Goal: Task Accomplishment & Management: Manage account settings

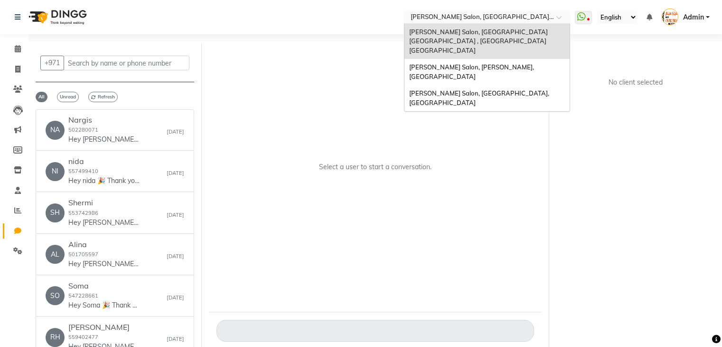
select select "100"
click at [522, 89] on span "[PERSON_NAME] Salon, [GEOGRAPHIC_DATA], [GEOGRAPHIC_DATA]" at bounding box center [479, 97] width 141 height 17
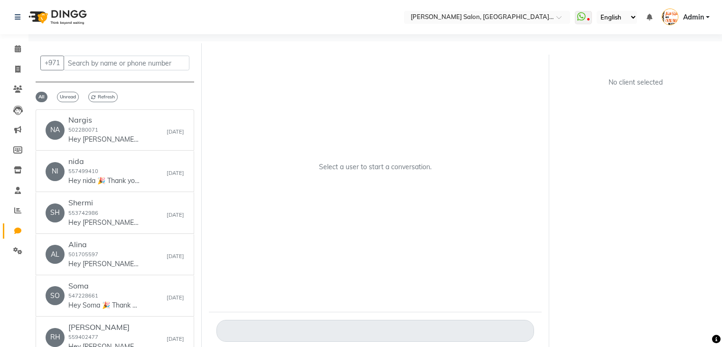
select select "100"
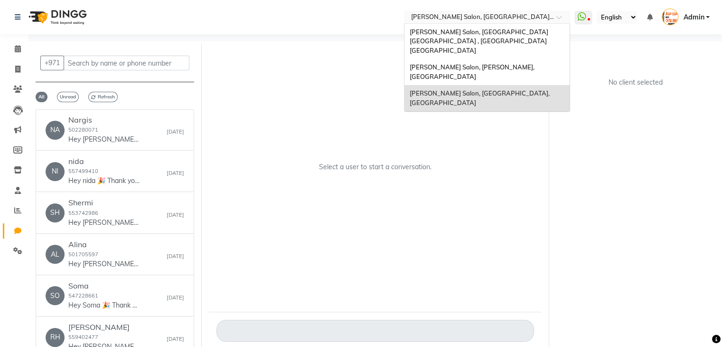
click at [559, 17] on span at bounding box center [562, 19] width 12 height 9
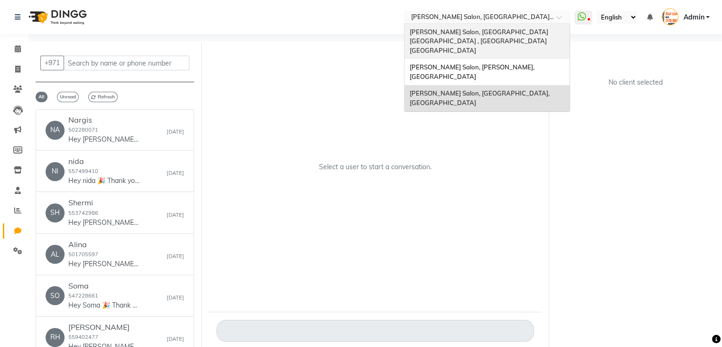
click at [547, 29] on span "[PERSON_NAME] Salon, [GEOGRAPHIC_DATA] [GEOGRAPHIC_DATA] , [GEOGRAPHIC_DATA] [G…" at bounding box center [479, 41] width 140 height 26
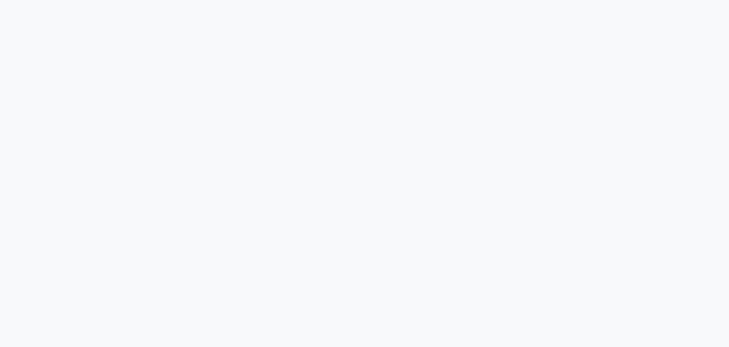
select select "100"
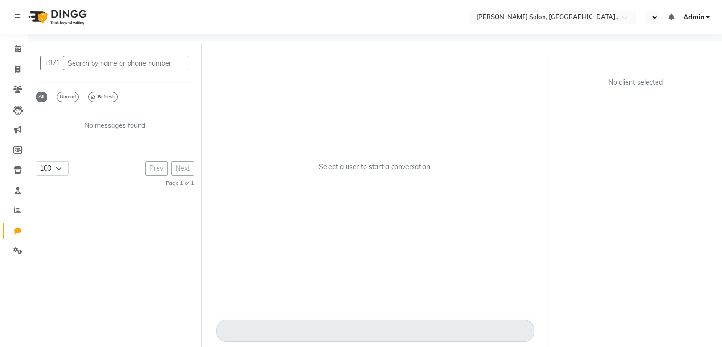
select select "en"
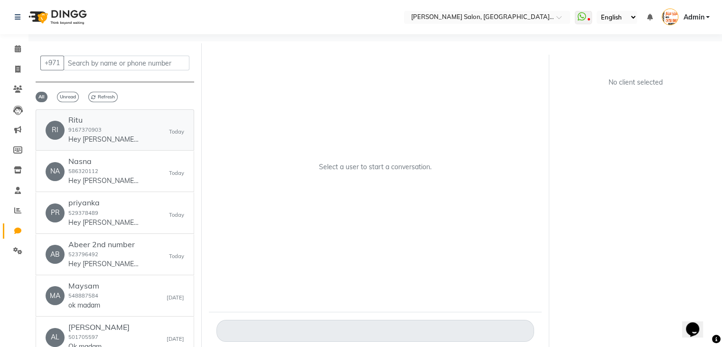
click at [97, 137] on p "Hey Ritu 🎉 Thank you for choosing Chitra Singh Salon, Al Jadd...! Here’s your i…" at bounding box center [103, 139] width 71 height 10
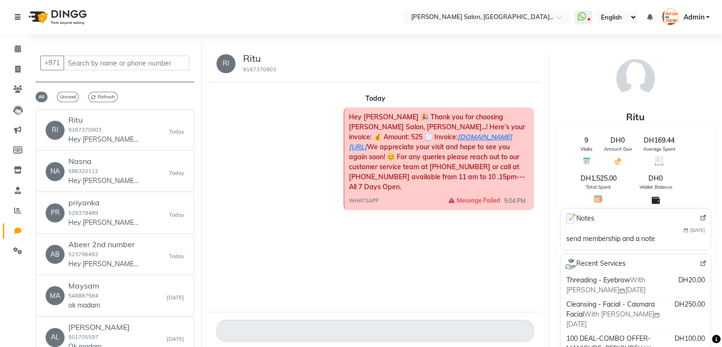
click at [15, 17] on icon at bounding box center [18, 17] width 6 height 7
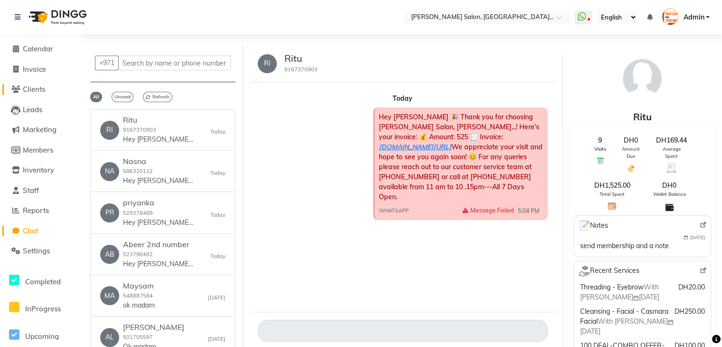
click at [42, 88] on span "Clients" at bounding box center [34, 88] width 22 height 9
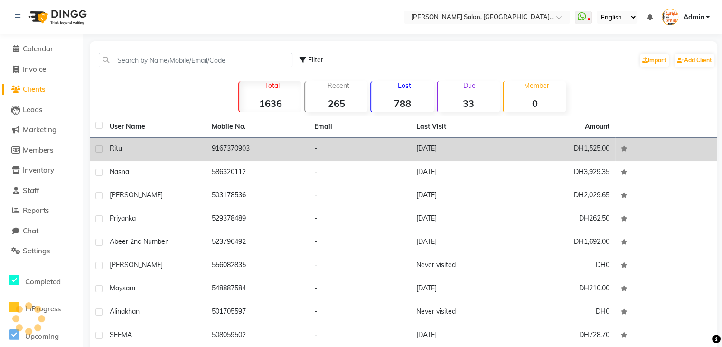
click at [137, 151] on div "Ritu" at bounding box center [155, 148] width 91 height 10
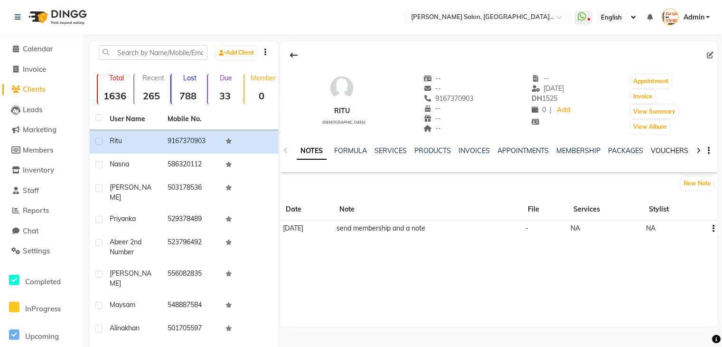
click at [662, 150] on link "VOUCHERS" at bounding box center [669, 150] width 37 height 9
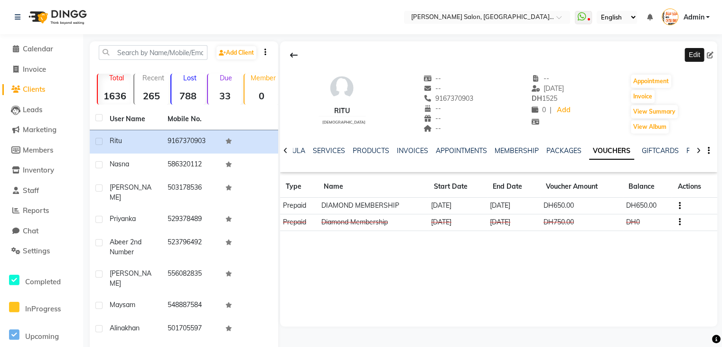
click at [709, 54] on icon at bounding box center [710, 55] width 7 height 7
select select "[DEMOGRAPHIC_DATA]"
select select "28732"
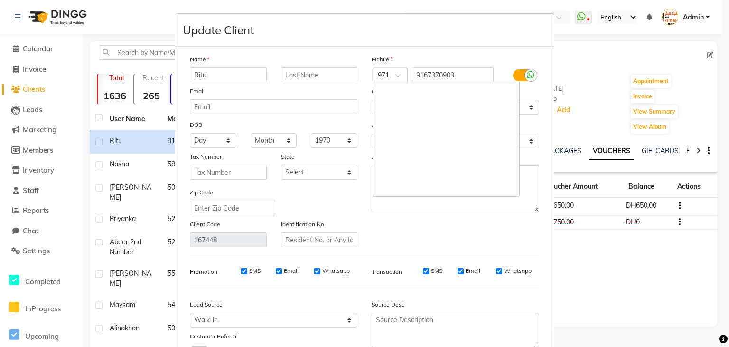
click at [396, 80] on span at bounding box center [401, 78] width 12 height 10
click at [412, 29] on div "Update Client" at bounding box center [364, 30] width 379 height 33
click at [586, 38] on ngb-modal-window "Update Client Name Ritu Email DOB Day 01 02 03 04 05 06 07 08 09 10 11 12 13 14…" at bounding box center [364, 173] width 729 height 347
click at [138, 0] on ngb-modal-window "Update Client Name Ritu Email DOB Day 01 02 03 04 05 06 07 08 09 10 11 12 13 14…" at bounding box center [364, 173] width 729 height 347
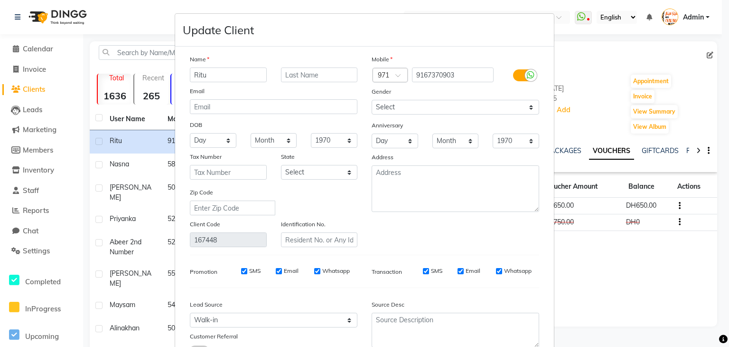
click at [603, 75] on ngb-modal-window "Update Client Name Ritu Email DOB Day 01 02 03 04 05 06 07 08 09 10 11 12 13 14…" at bounding box center [364, 173] width 729 height 347
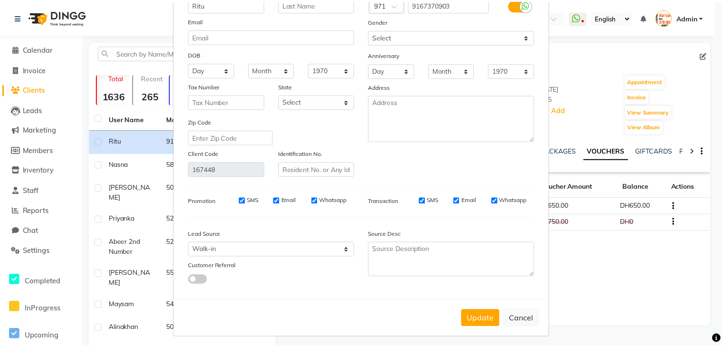
scroll to position [80, 0]
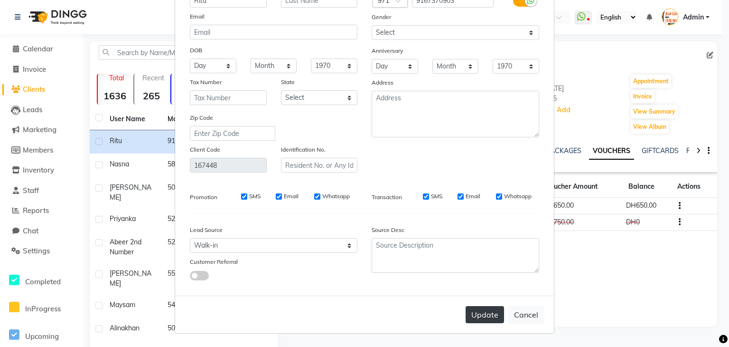
click at [473, 310] on button "Update" at bounding box center [485, 314] width 38 height 17
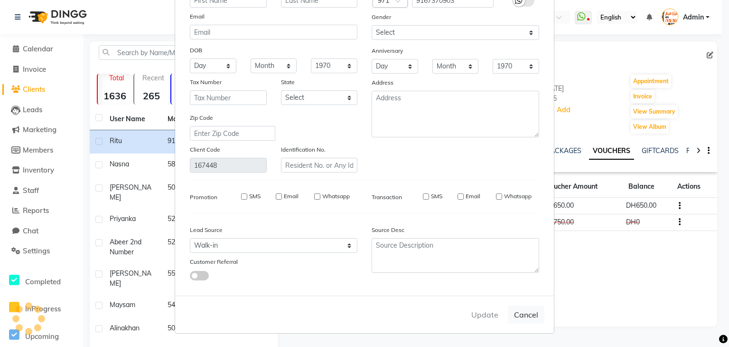
select select
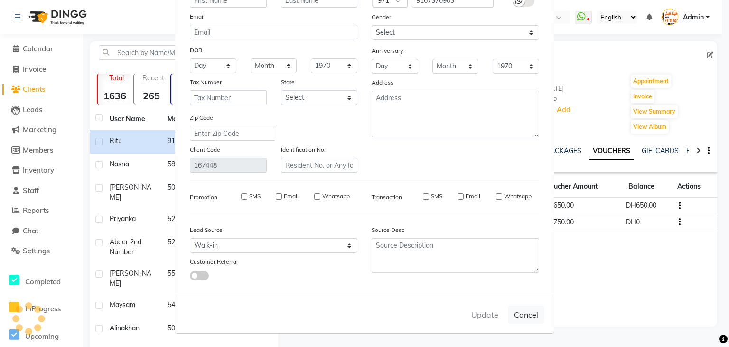
select select
checkbox input "false"
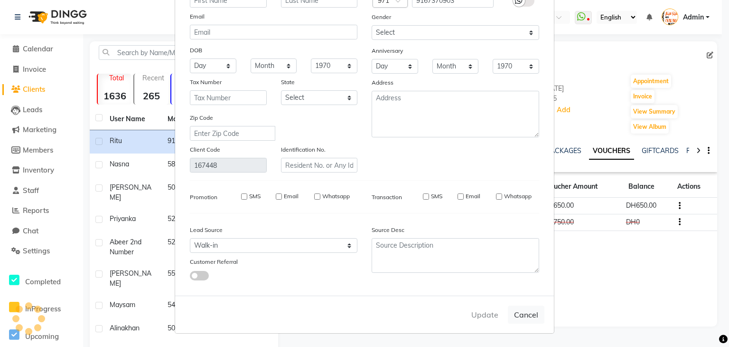
checkbox input "false"
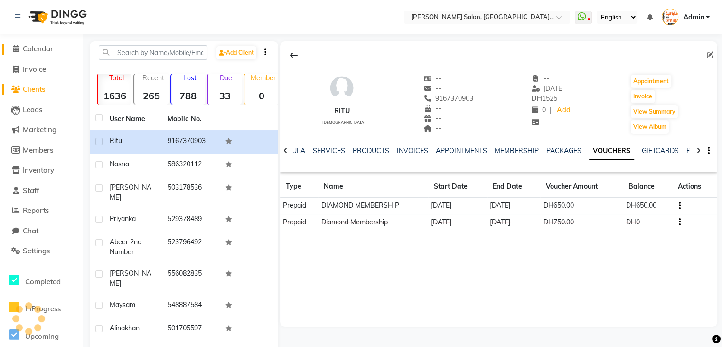
click at [15, 47] on icon at bounding box center [16, 48] width 6 height 7
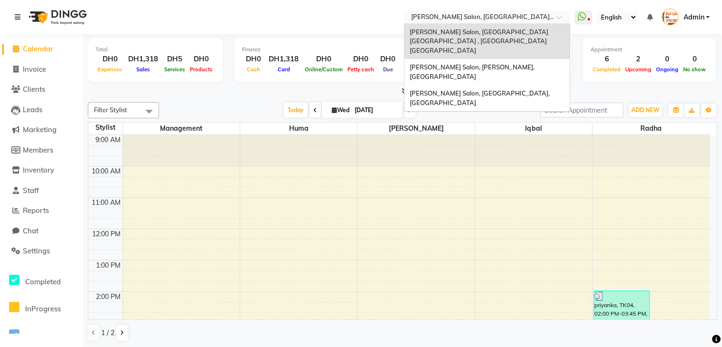
click at [560, 19] on span at bounding box center [562, 19] width 12 height 9
click at [526, 63] on span "[PERSON_NAME] Salon, [PERSON_NAME], [GEOGRAPHIC_DATA]" at bounding box center [472, 71] width 126 height 17
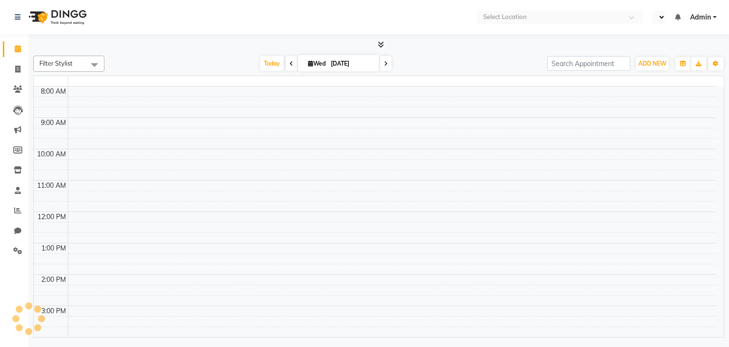
select select "en"
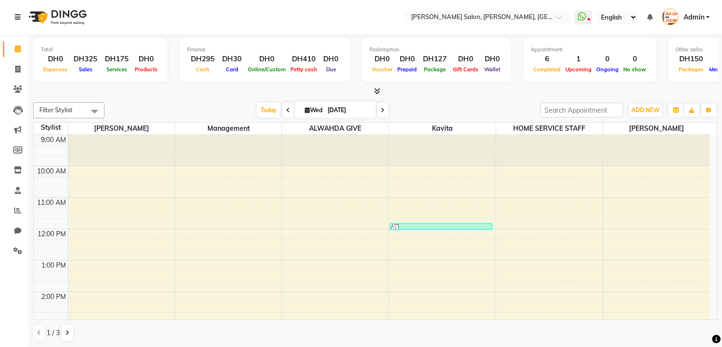
click at [19, 16] on icon at bounding box center [18, 17] width 6 height 7
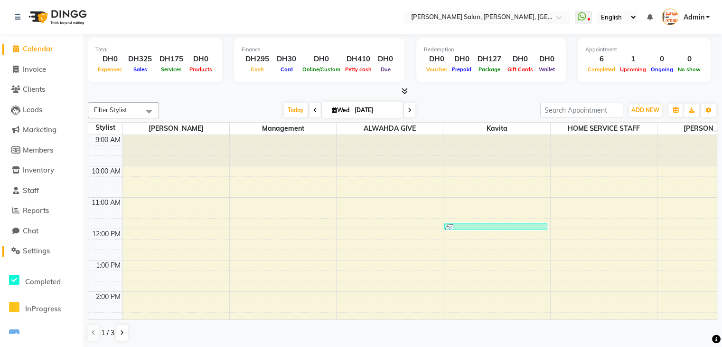
click at [47, 248] on span "Settings" at bounding box center [36, 250] width 27 height 9
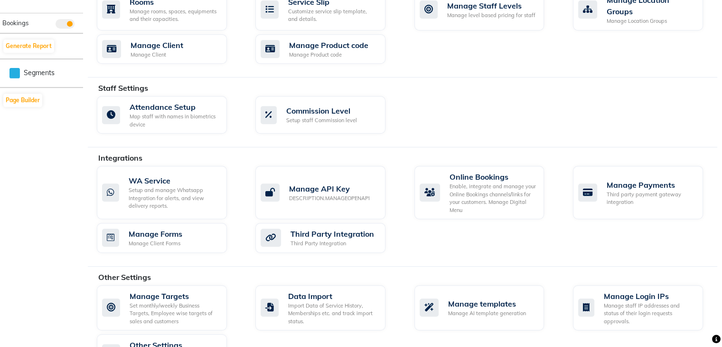
scroll to position [484, 0]
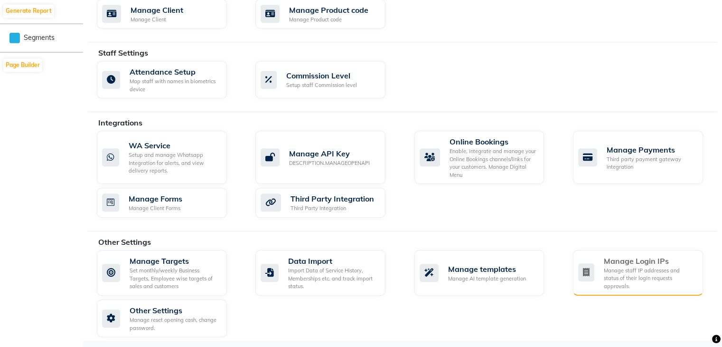
click at [605, 277] on div "Manage staff IP addresses and status of their login requests approvals." at bounding box center [650, 278] width 92 height 24
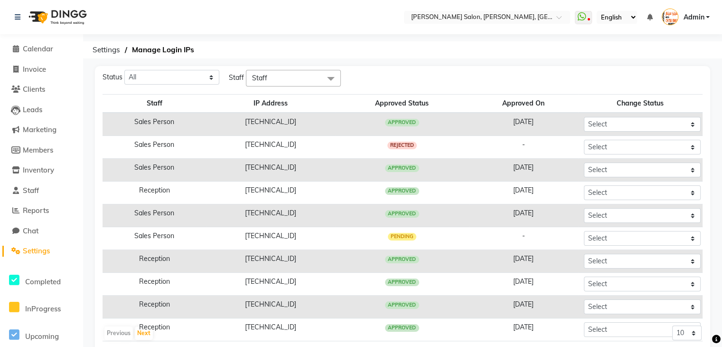
click at [41, 252] on span "Settings" at bounding box center [36, 250] width 27 height 9
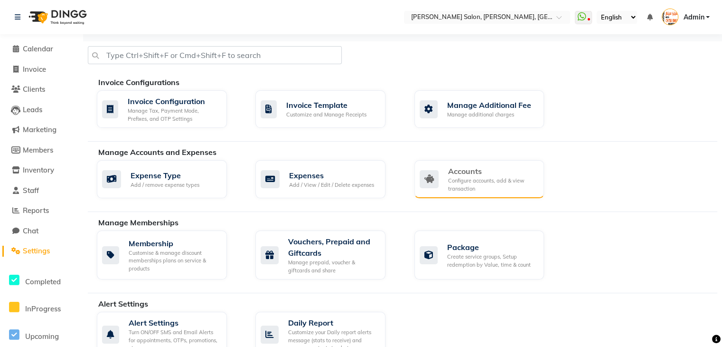
click at [454, 183] on div "Configure accounts, add & view transaction" at bounding box center [492, 185] width 89 height 16
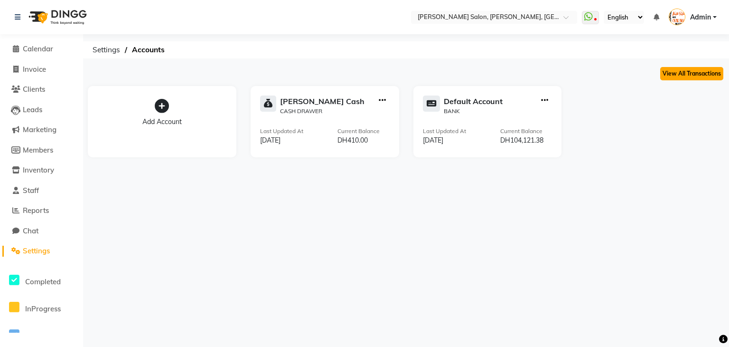
click at [688, 79] on button "View All Transactions" at bounding box center [691, 73] width 63 height 13
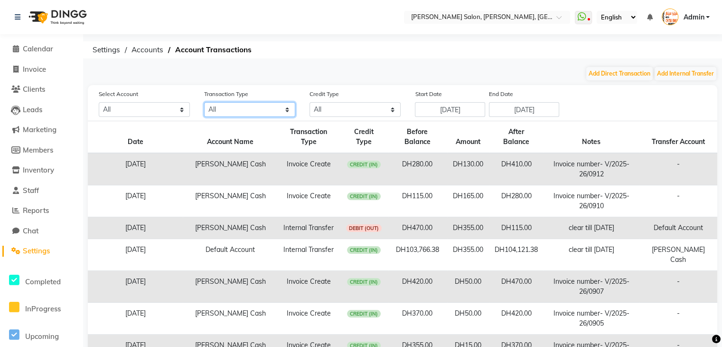
click at [290, 111] on select "All Direct Internal Transfer Expense Invoice Daily Register" at bounding box center [249, 109] width 91 height 15
select select "INTERNAL"
click at [204, 103] on select "All Direct Internal Transfer Expense Invoice Daily Register" at bounding box center [249, 109] width 91 height 15
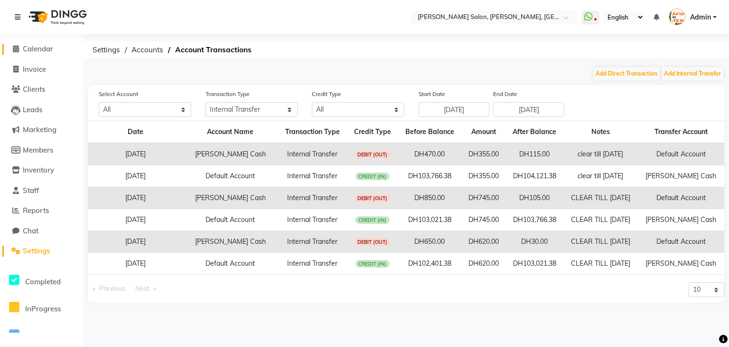
click at [16, 47] on icon at bounding box center [16, 48] width 6 height 7
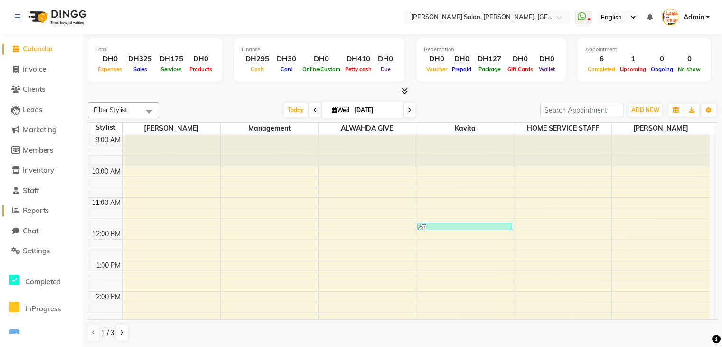
click at [45, 211] on span "Reports" at bounding box center [36, 210] width 26 height 9
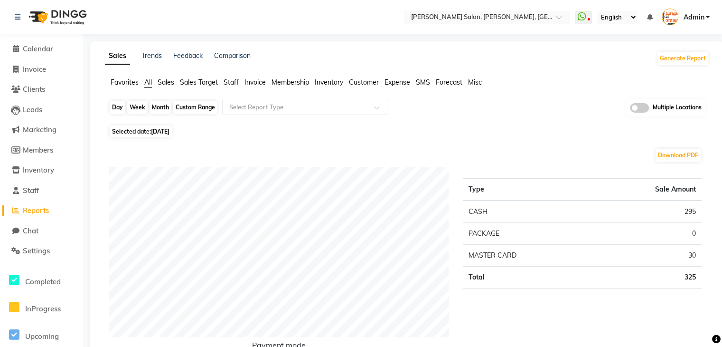
click at [114, 110] on div "Day" at bounding box center [118, 107] width 16 height 13
select select "9"
select select "2025"
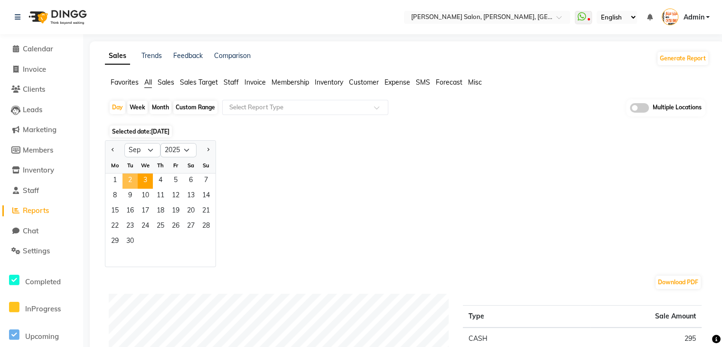
click at [127, 179] on span "2" at bounding box center [129, 180] width 15 height 15
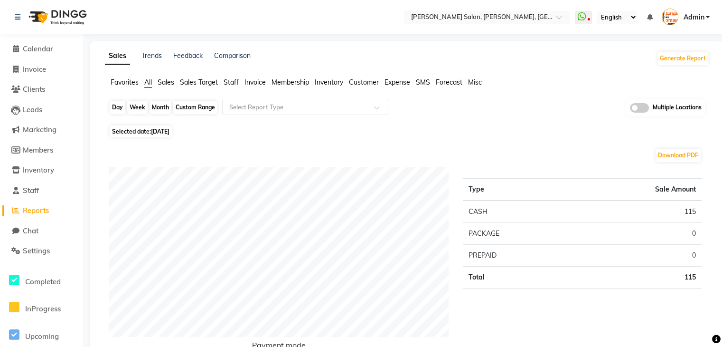
click at [112, 109] on div "Day" at bounding box center [118, 107] width 16 height 13
select select "9"
select select "2025"
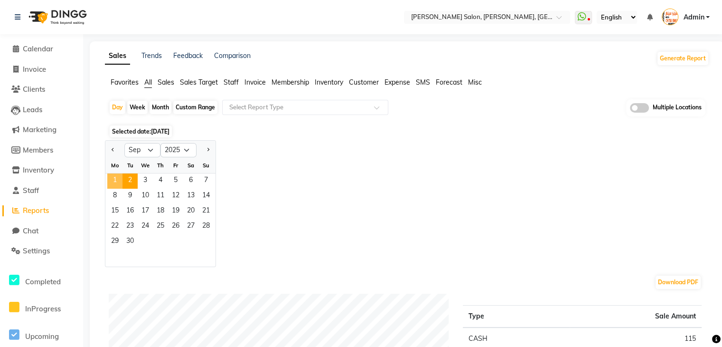
click at [114, 179] on span "1" at bounding box center [114, 180] width 15 height 15
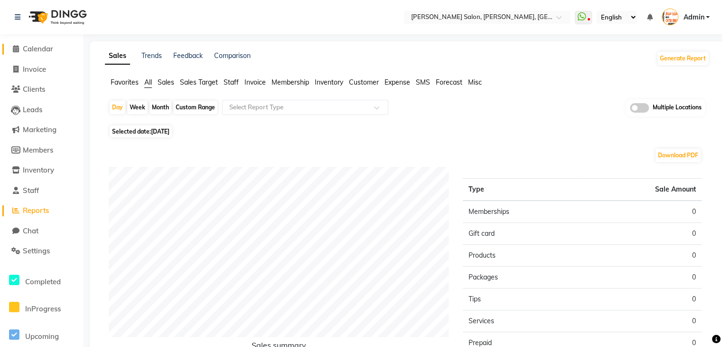
click at [17, 48] on icon at bounding box center [16, 48] width 6 height 7
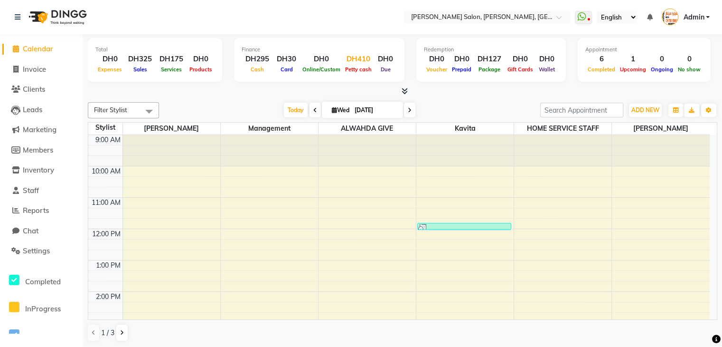
click at [362, 59] on div "DH410" at bounding box center [358, 59] width 31 height 11
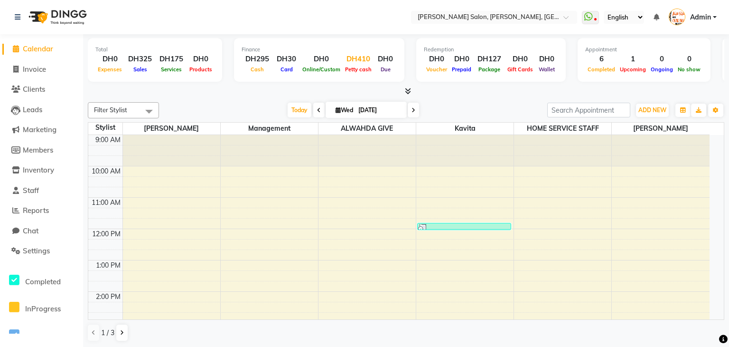
select select "2742"
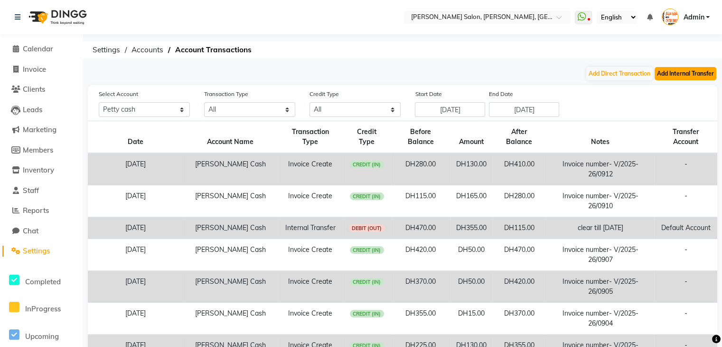
click at [684, 75] on button "Add Internal Transfer" at bounding box center [686, 73] width 62 height 13
select select "internal transfer"
select select "2742"
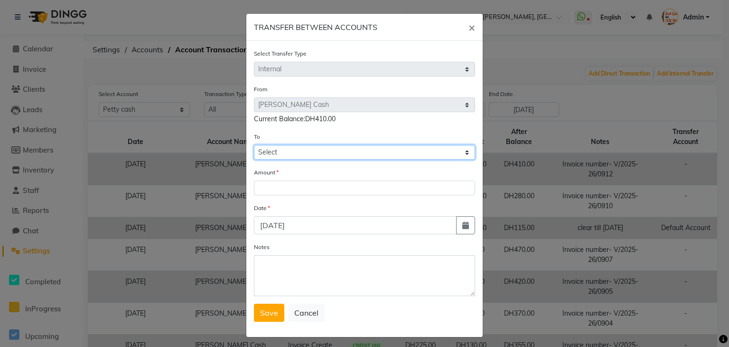
click at [365, 156] on select "Select [PERSON_NAME] Cash Default Account" at bounding box center [364, 152] width 221 height 15
select select "2743"
click at [254, 146] on select "Select [PERSON_NAME] Cash Default Account" at bounding box center [364, 152] width 221 height 15
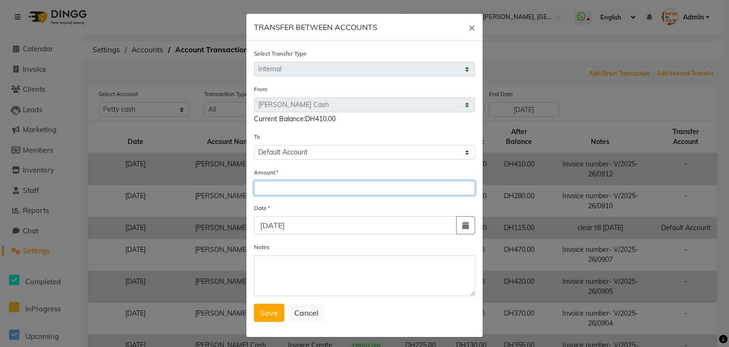
click at [339, 191] on input "number" at bounding box center [364, 187] width 221 height 15
type input "115"
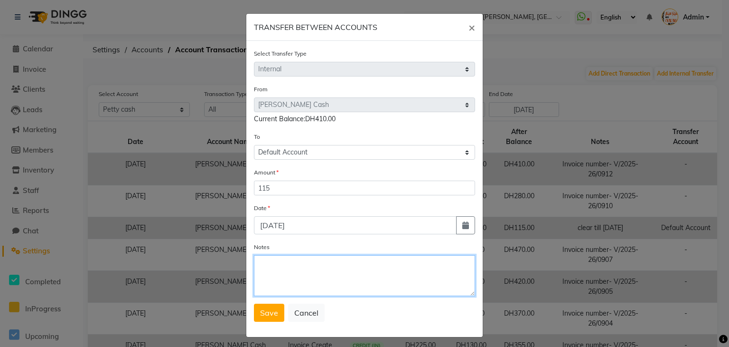
click at [303, 283] on textarea "Notes" at bounding box center [364, 275] width 221 height 41
type textarea "clear till [DATE]"
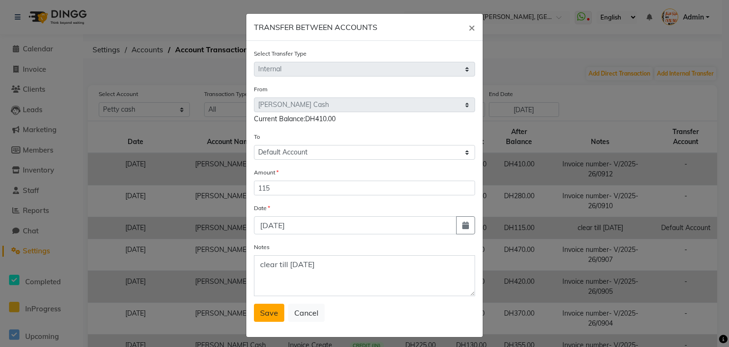
click at [265, 317] on span "Save" at bounding box center [269, 312] width 18 height 9
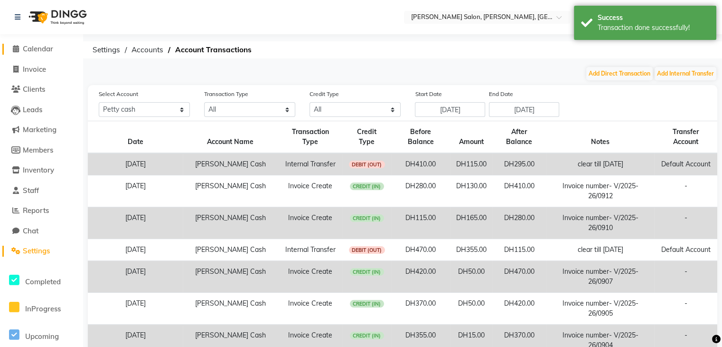
click at [18, 49] on icon at bounding box center [16, 48] width 6 height 7
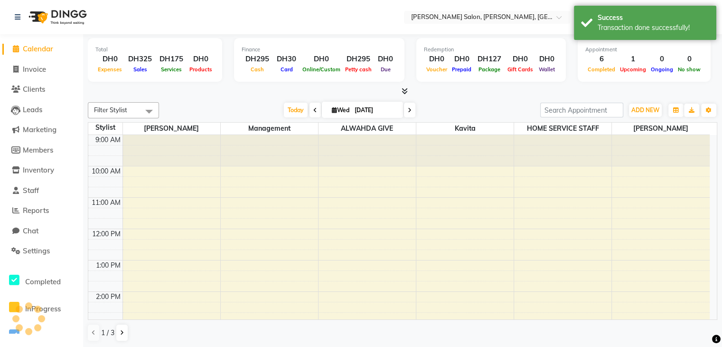
scroll to position [232, 0]
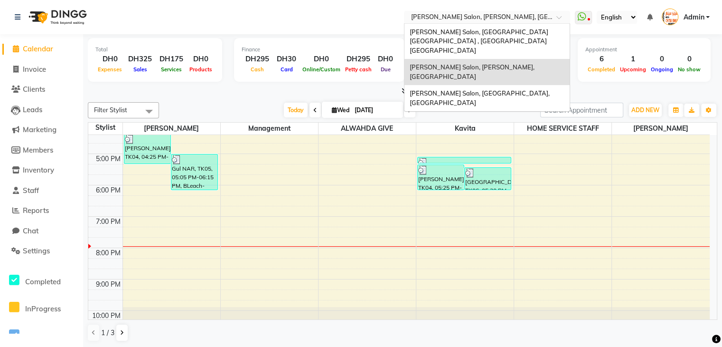
click at [561, 19] on span at bounding box center [562, 19] width 12 height 9
click at [515, 89] on span "[PERSON_NAME] Salon, [GEOGRAPHIC_DATA], [GEOGRAPHIC_DATA]" at bounding box center [479, 97] width 141 height 17
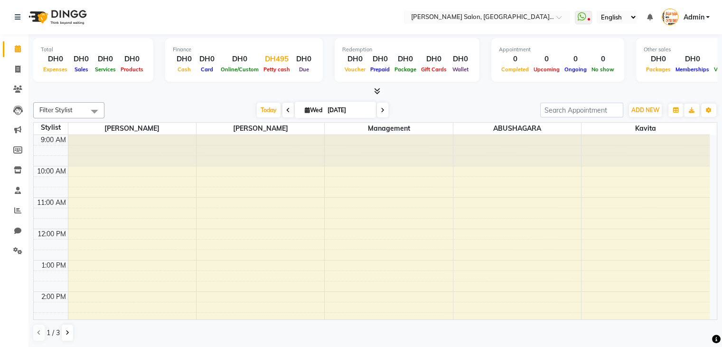
click at [281, 57] on div "DH495" at bounding box center [276, 59] width 31 height 11
select select "3139"
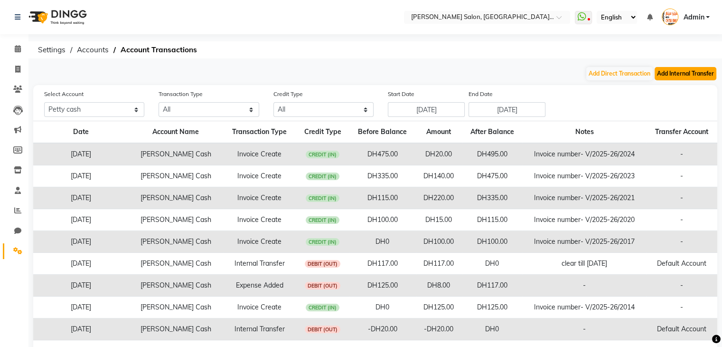
click at [691, 75] on button "Add Internal Transfer" at bounding box center [686, 73] width 62 height 13
select select "internal transfer"
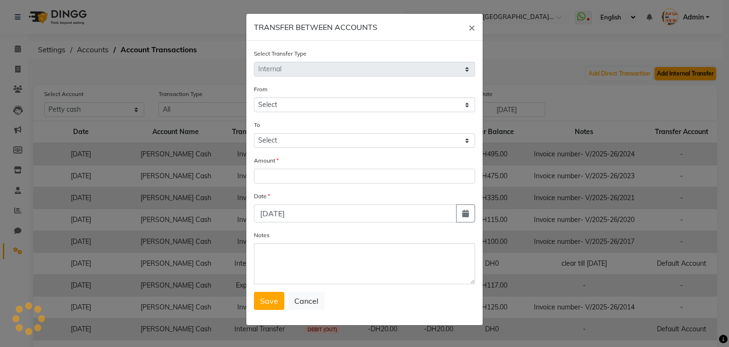
select select "3139"
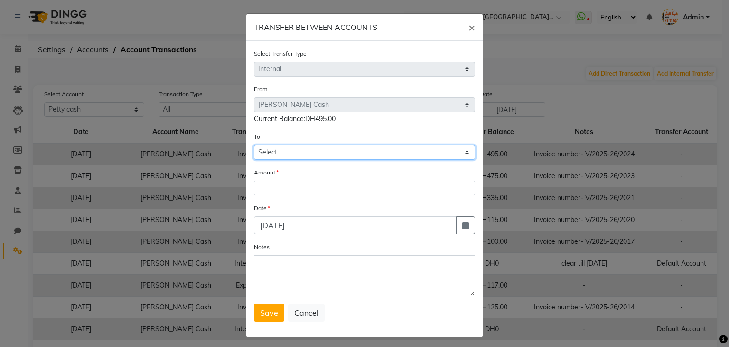
click at [404, 150] on select "Select [PERSON_NAME] Cash Default Account" at bounding box center [364, 152] width 221 height 15
select select "3140"
click at [254, 146] on select "Select [PERSON_NAME] Cash Default Account" at bounding box center [364, 152] width 221 height 15
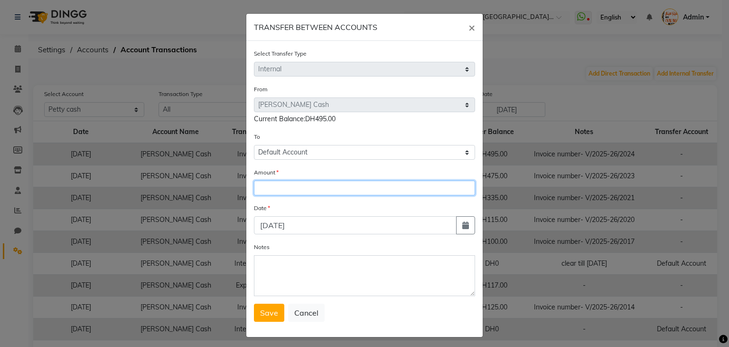
click at [372, 188] on input "number" at bounding box center [364, 187] width 221 height 15
type input "495"
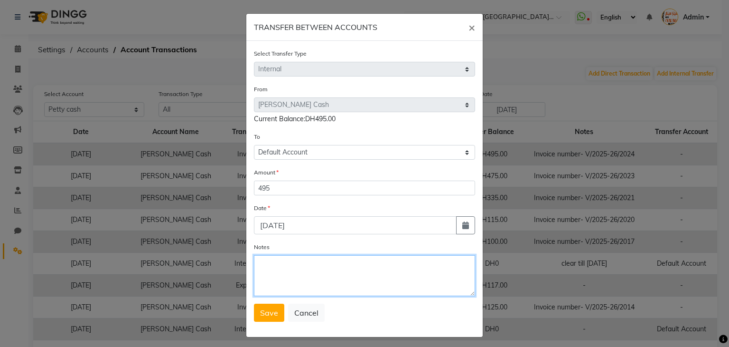
click at [285, 280] on textarea "Notes" at bounding box center [364, 275] width 221 height 41
type textarea "clear till [DATE]"
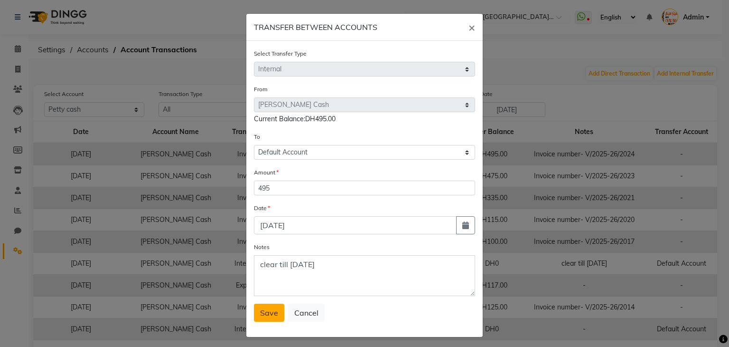
click at [268, 315] on span "Save" at bounding box center [269, 312] width 18 height 9
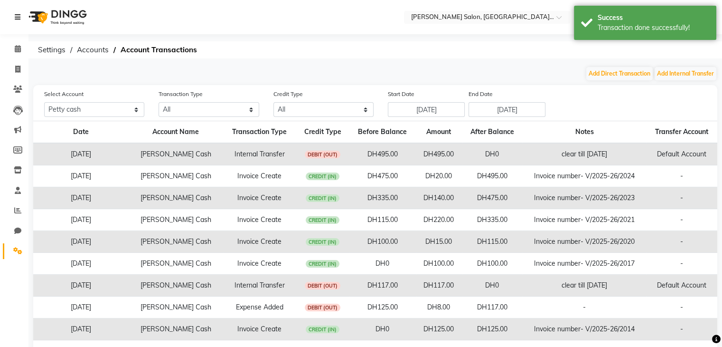
click at [16, 19] on icon at bounding box center [18, 17] width 6 height 7
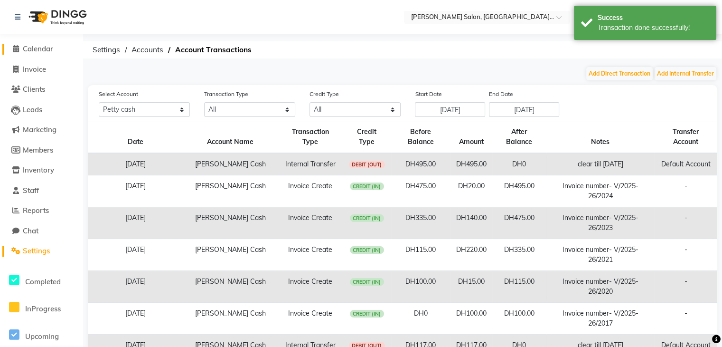
click at [16, 52] on icon at bounding box center [16, 48] width 6 height 7
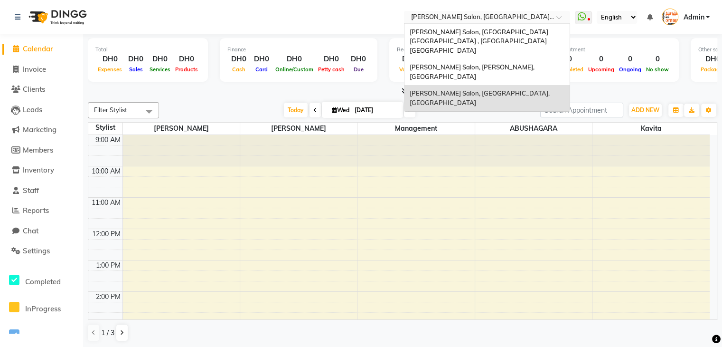
click at [558, 20] on span at bounding box center [562, 19] width 12 height 9
click at [499, 89] on span "[PERSON_NAME] Salon, [GEOGRAPHIC_DATA], [GEOGRAPHIC_DATA]" at bounding box center [479, 97] width 141 height 17
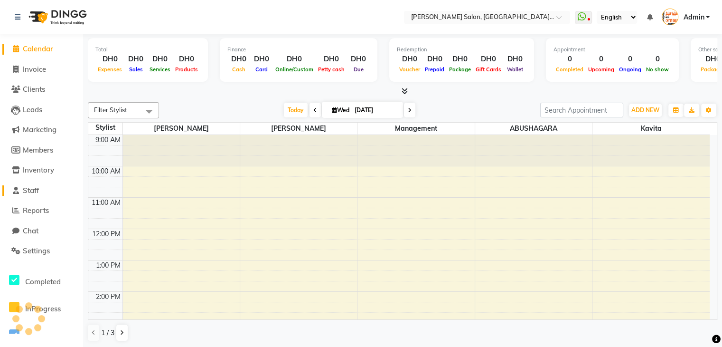
click at [35, 187] on span "Staff" at bounding box center [31, 190] width 16 height 9
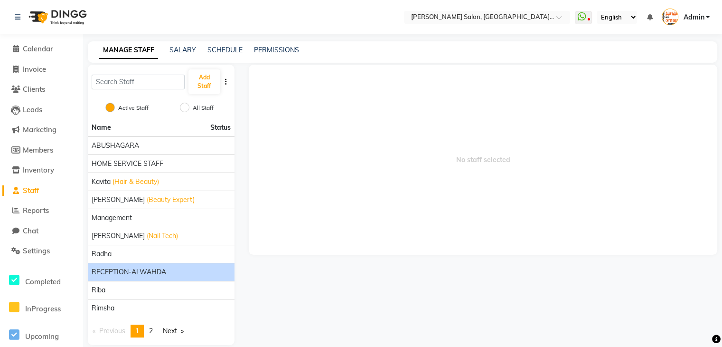
click at [127, 273] on span "RECEPTION-ALWAHDA" at bounding box center [129, 272] width 75 height 10
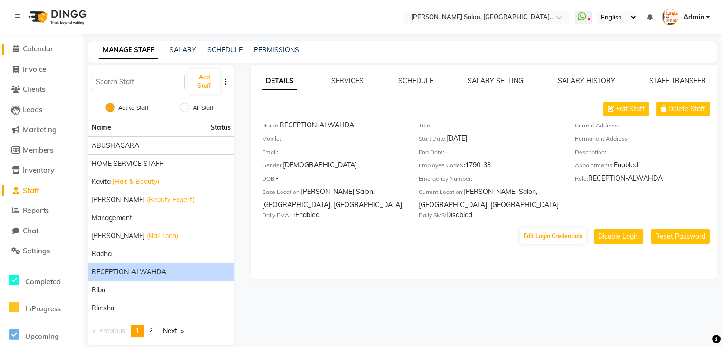
click at [17, 47] on icon at bounding box center [16, 48] width 6 height 7
